Goal: Use online tool/utility: Utilize a website feature to perform a specific function

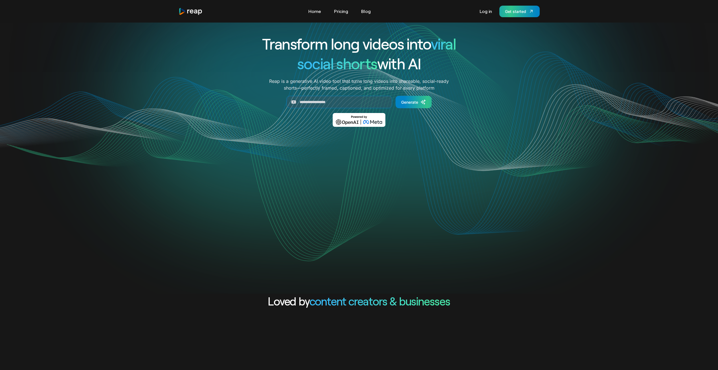
click at [515, 12] on div "Get started" at bounding box center [515, 11] width 21 height 6
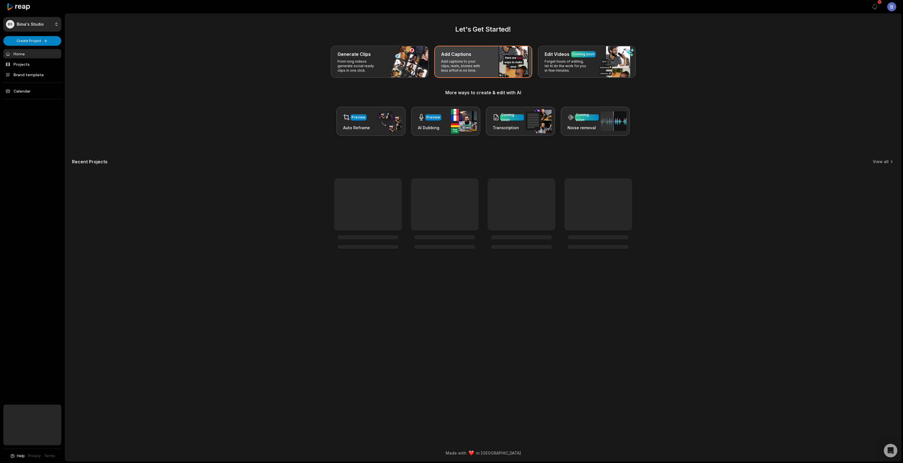
click at [466, 68] on p "Add captions to your clips, reels, stories with less effort in no time." at bounding box center [463, 66] width 44 height 14
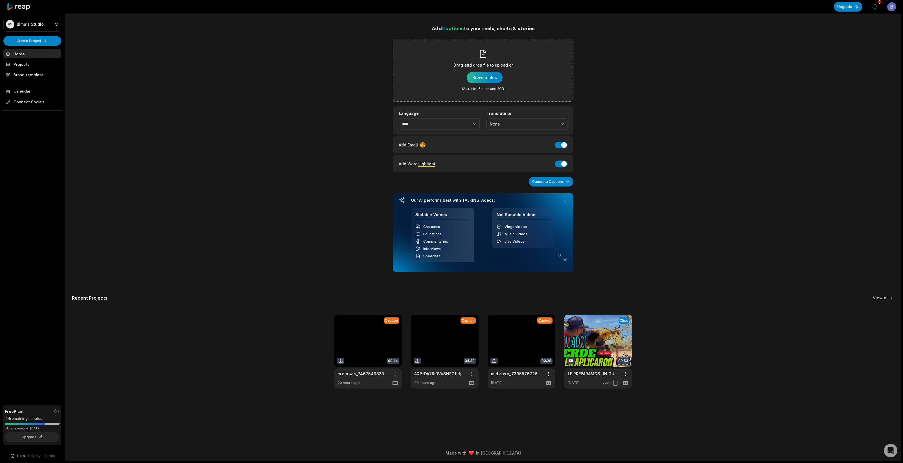
click at [477, 74] on div "button" at bounding box center [485, 77] width 36 height 11
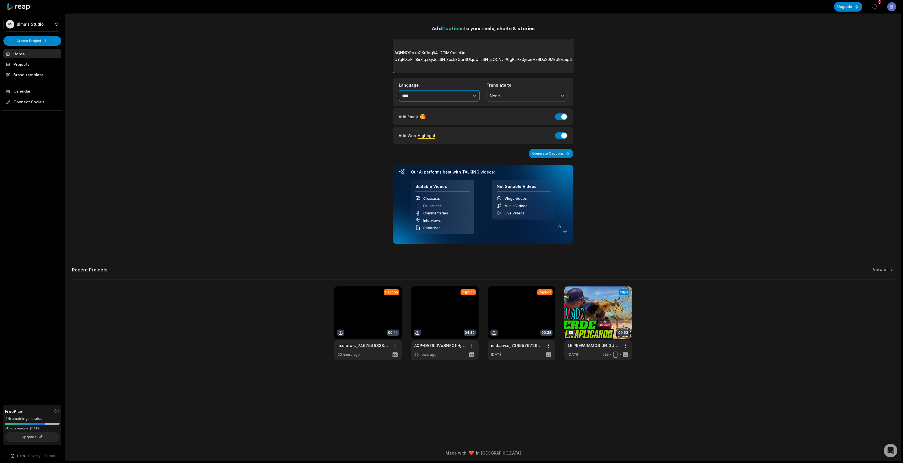
click at [457, 95] on button "button" at bounding box center [462, 96] width 35 height 12
type input "******"
click at [562, 152] on button "Generate Captions" at bounding box center [551, 154] width 45 height 10
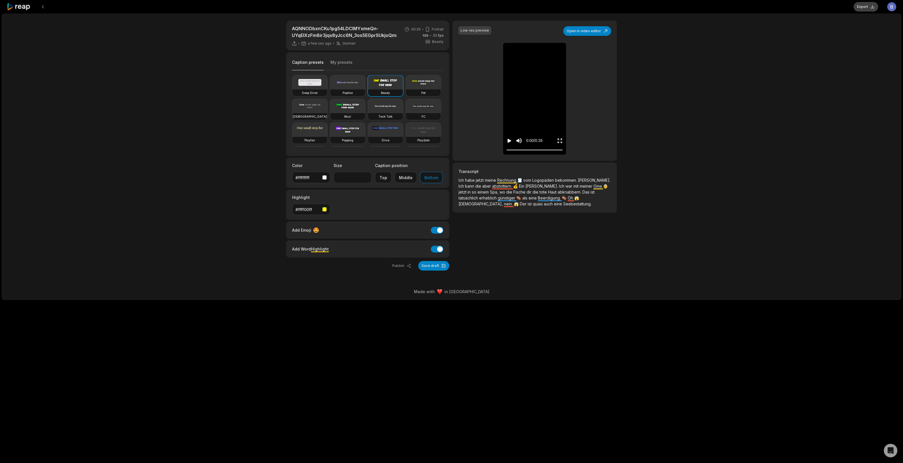
click at [864, 6] on button "Export" at bounding box center [865, 7] width 25 height 10
